Goal: Task Accomplishment & Management: Use online tool/utility

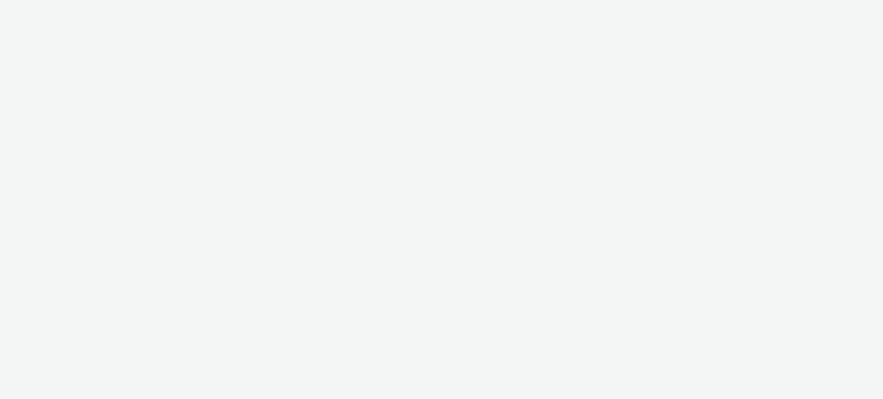
select select "ac009755-aa48-4799-8050-7a339a378eb8"
select select "79162ed7-0017-4339-93b0-3399b708648f"
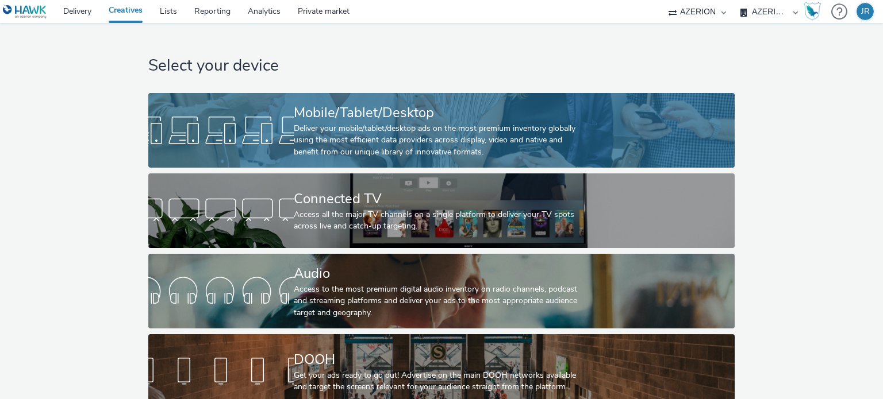
click at [355, 143] on div "Deliver your mobile/tablet/desktop ads on the most premium inventory globally u…" at bounding box center [439, 140] width 291 height 35
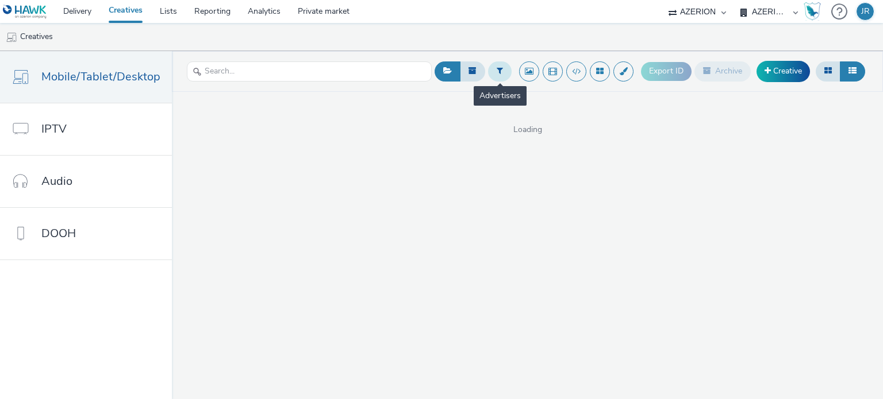
click at [500, 76] on button at bounding box center [500, 71] width 24 height 20
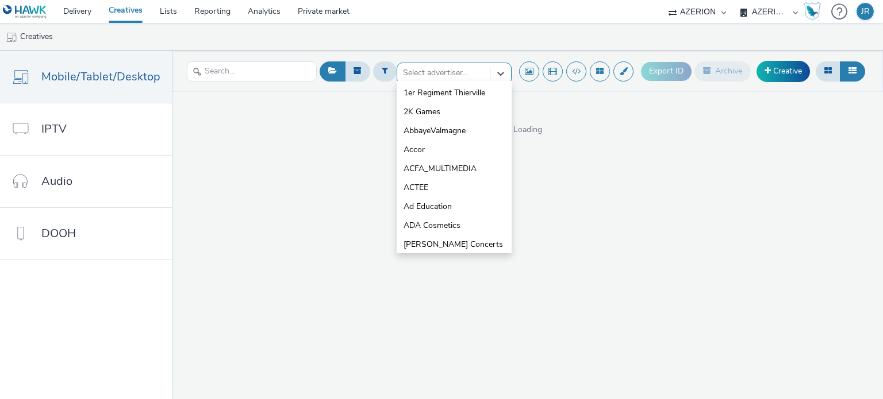
click at [442, 71] on div at bounding box center [443, 73] width 81 height 14
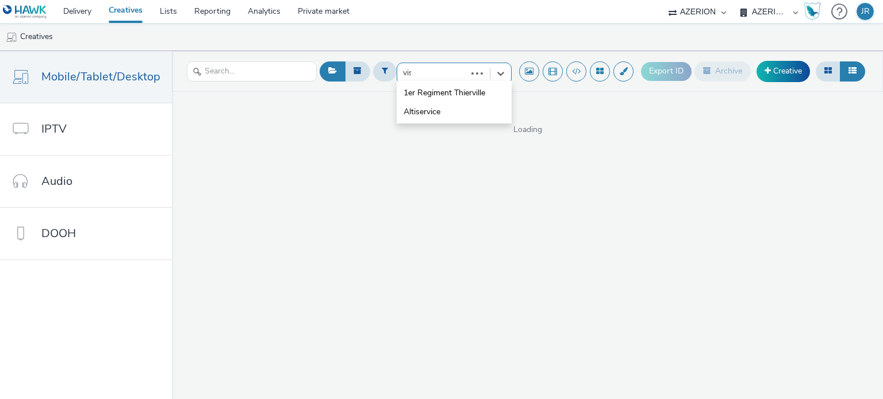
type input "visa"
click at [422, 92] on li "Visa" at bounding box center [453, 92] width 115 height 19
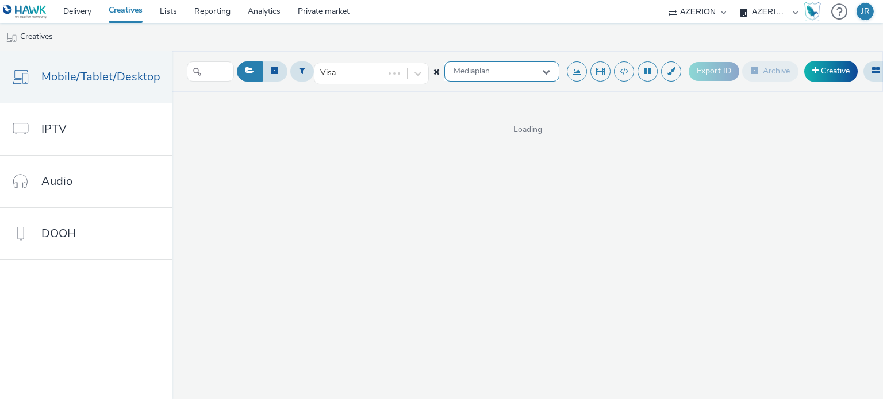
click at [487, 76] on div "Mediaplan..." at bounding box center [501, 71] width 115 height 20
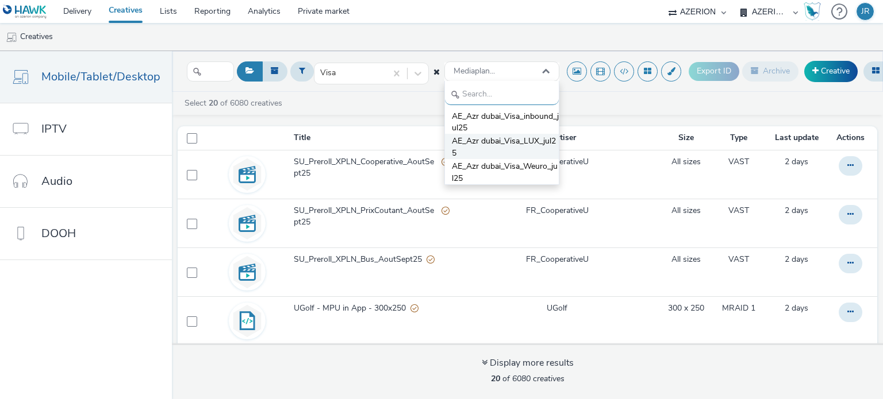
click at [487, 138] on span "AE_Azr dubai_Visa_LUX_jul25" at bounding box center [505, 148] width 107 height 24
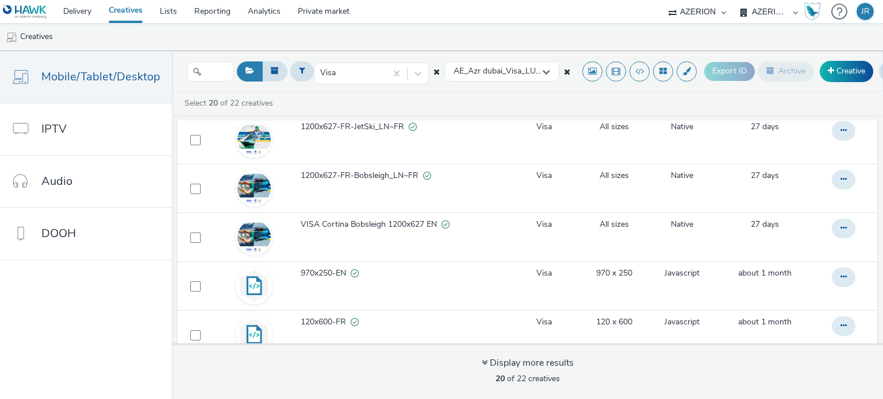
scroll to position [287, 0]
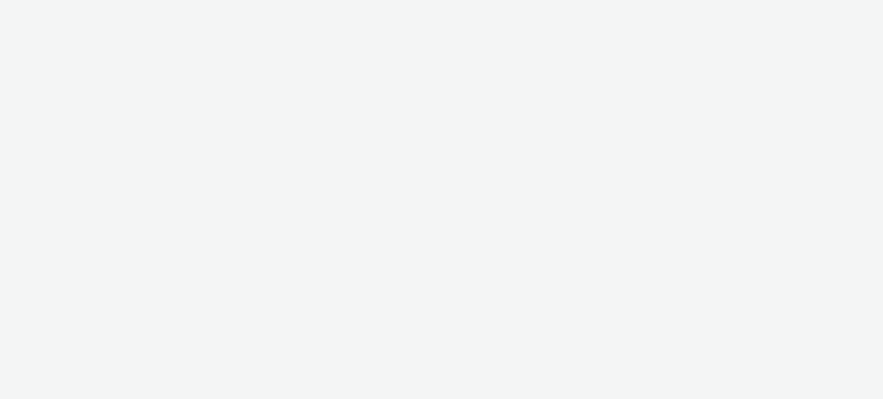
select select "ac009755-aa48-4799-8050-7a339a378eb8"
select select "79162ed7-0017-4339-93b0-3399b708648f"
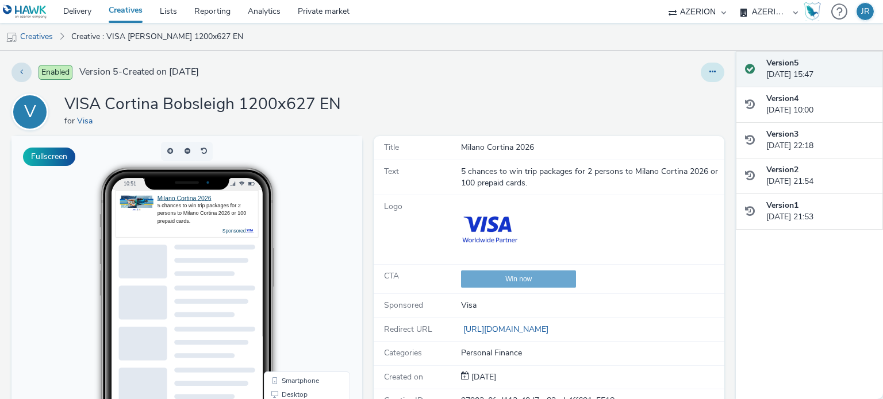
click at [702, 78] on button at bounding box center [712, 73] width 24 height 20
click at [683, 96] on link "Edit" at bounding box center [681, 95] width 86 height 23
